Goal: Information Seeking & Learning: Learn about a topic

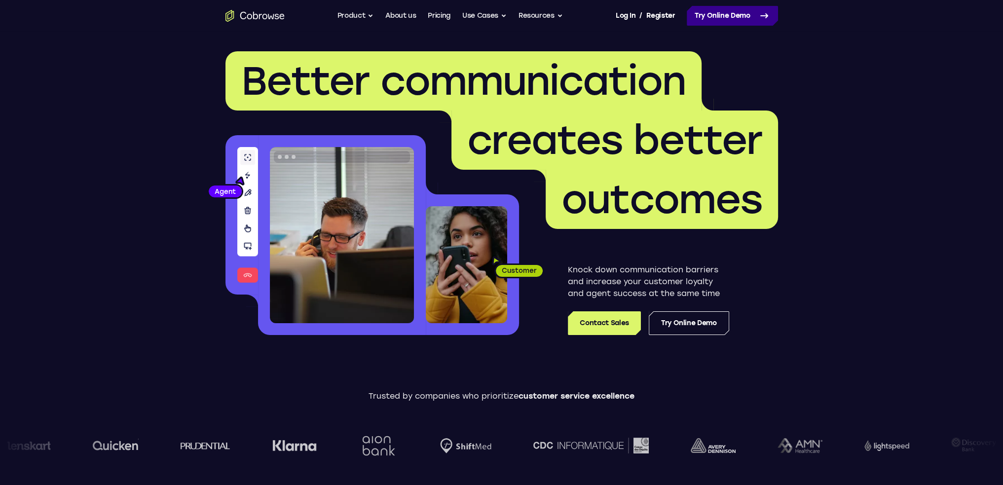
click at [724, 14] on link "Try Online Demo" at bounding box center [732, 16] width 91 height 20
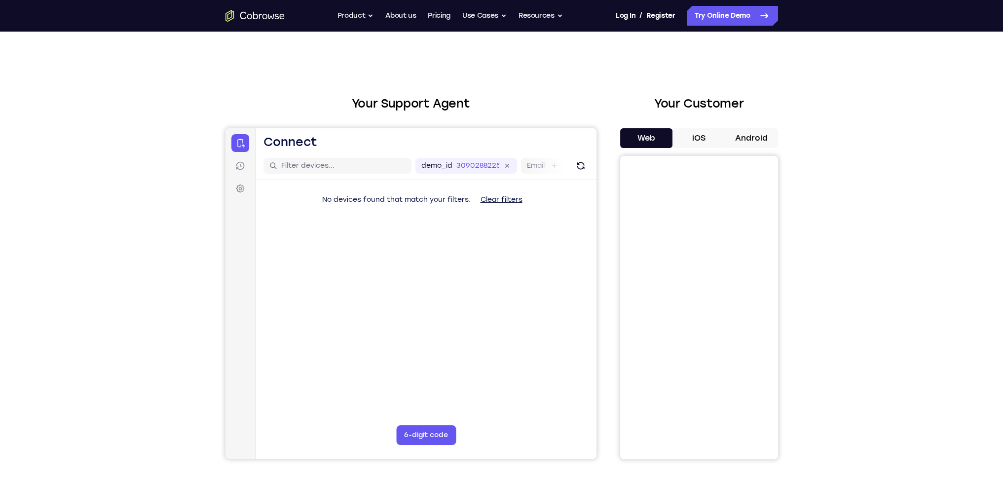
click at [689, 133] on button "iOS" at bounding box center [698, 138] width 53 height 20
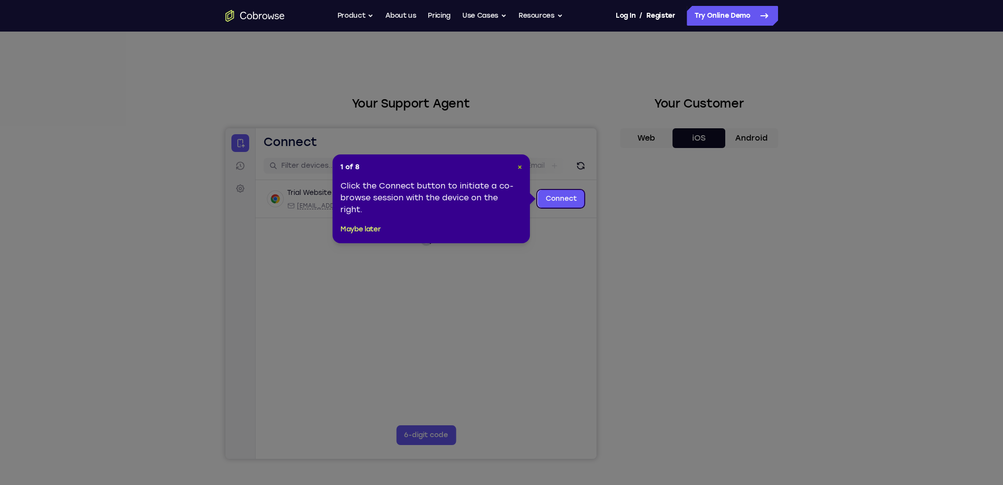
click at [519, 169] on span "×" at bounding box center [519, 167] width 4 height 8
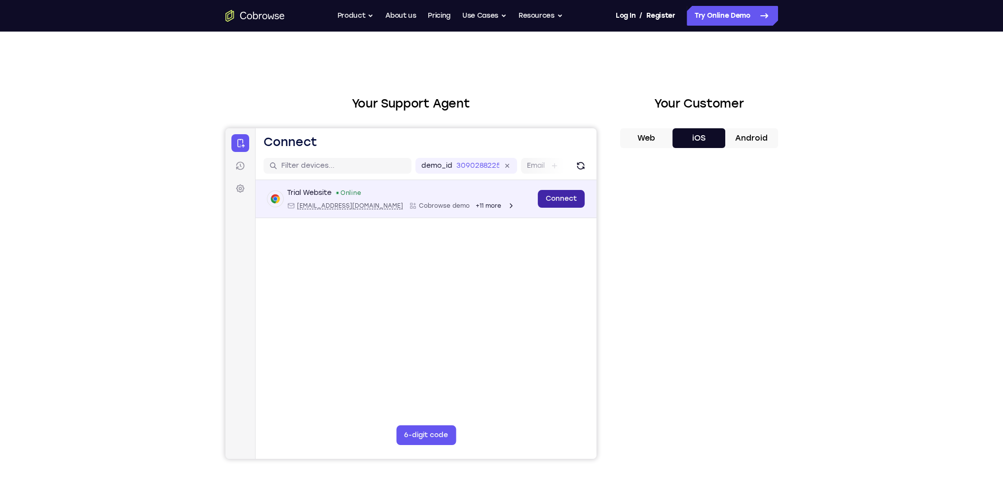
click at [557, 198] on link "Connect" at bounding box center [560, 199] width 47 height 18
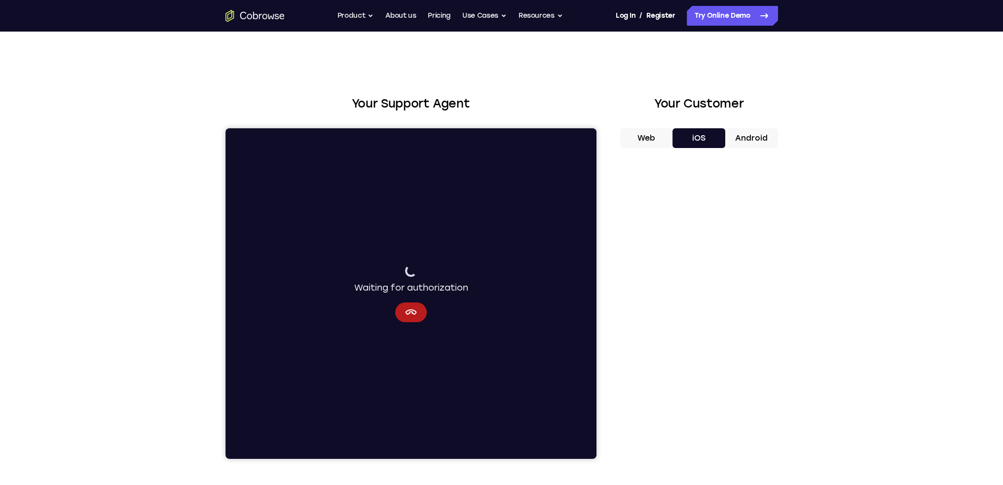
click at [651, 138] on button "Web" at bounding box center [646, 138] width 53 height 20
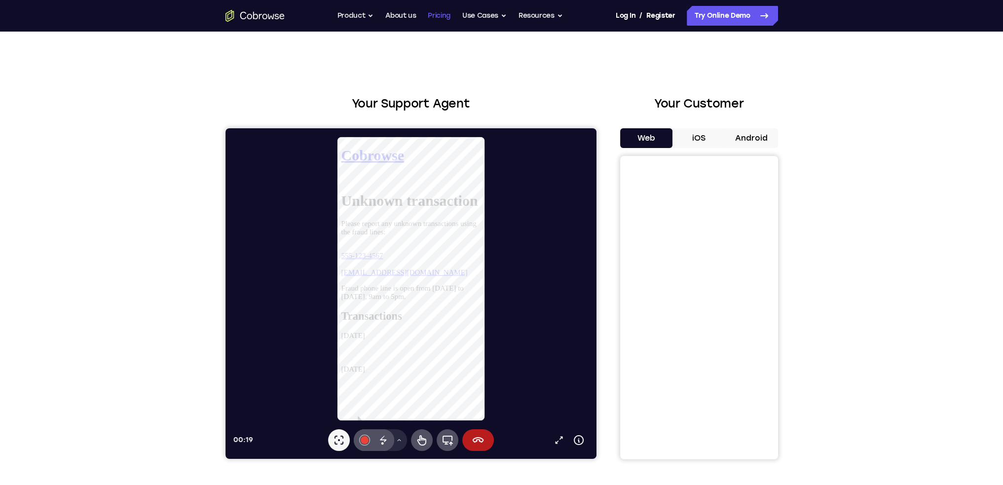
click at [444, 19] on link "Pricing" at bounding box center [439, 16] width 23 height 20
